Goal: Task Accomplishment & Management: Use online tool/utility

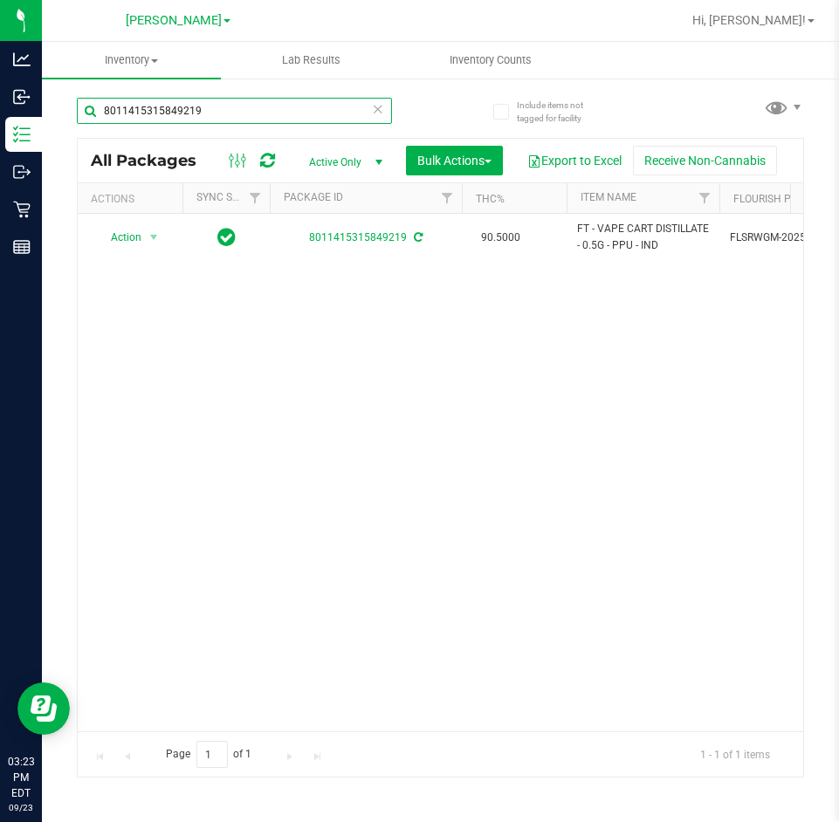
click at [291, 119] on input "8011415315849219" at bounding box center [234, 111] width 315 height 26
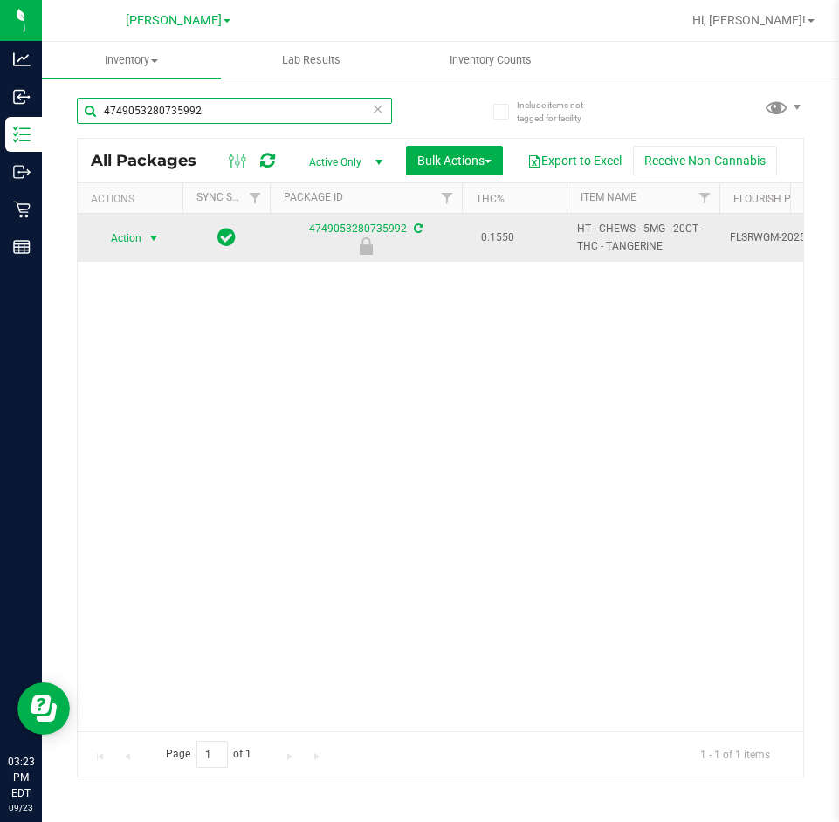
type input "4749053280735992"
click at [161, 232] on span "select" at bounding box center [154, 238] width 22 height 24
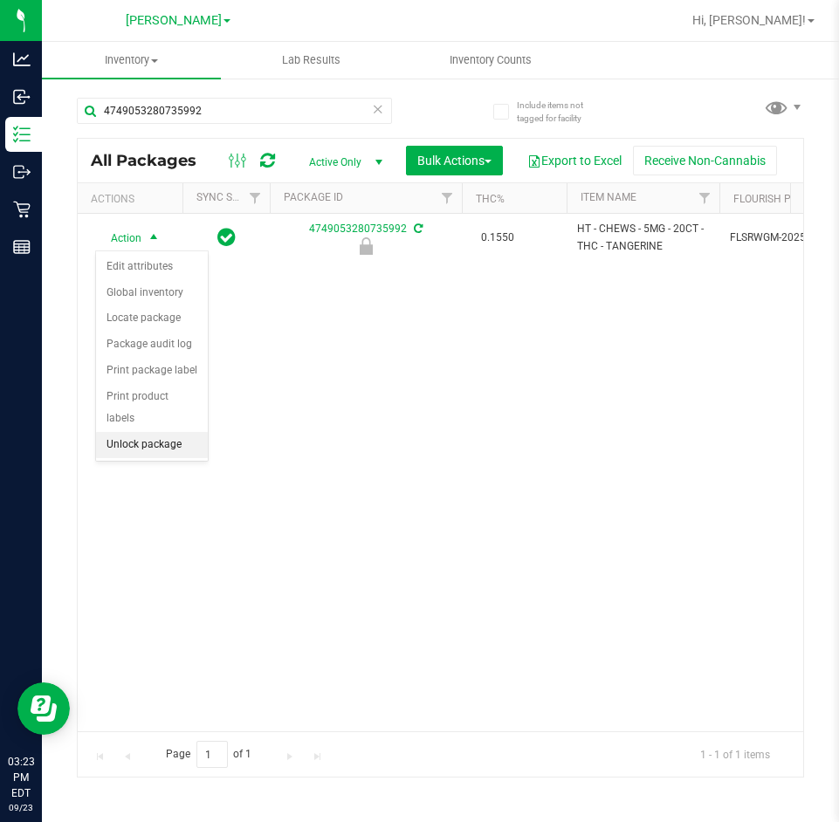
click at [148, 432] on li "Unlock package" at bounding box center [152, 445] width 112 height 26
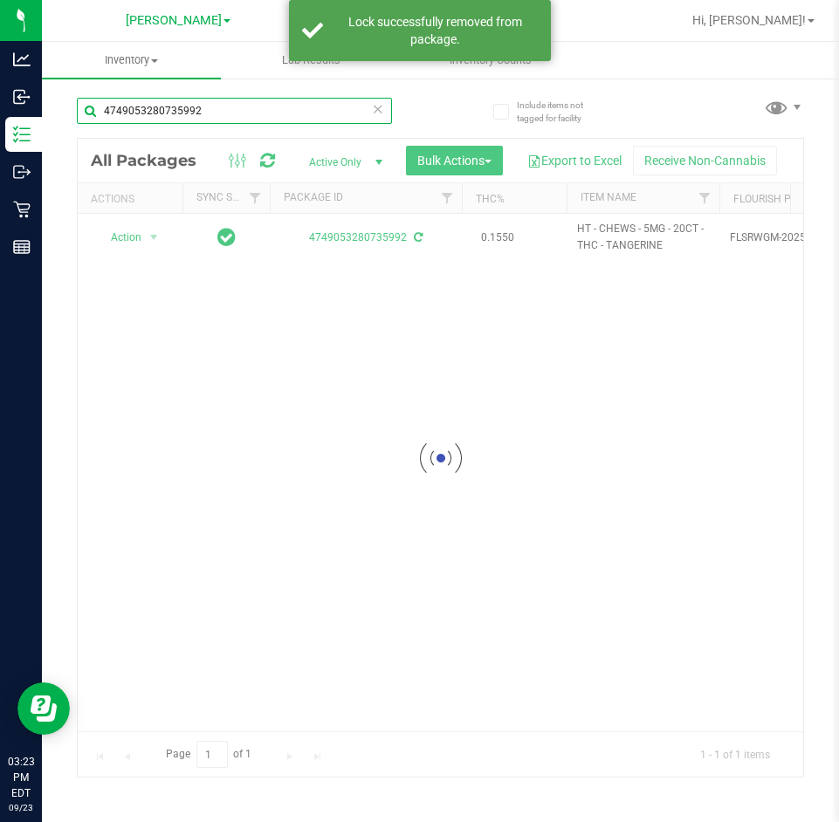
click at [212, 118] on input "4749053280735992" at bounding box center [234, 111] width 315 height 26
